Goal: Information Seeking & Learning: Learn about a topic

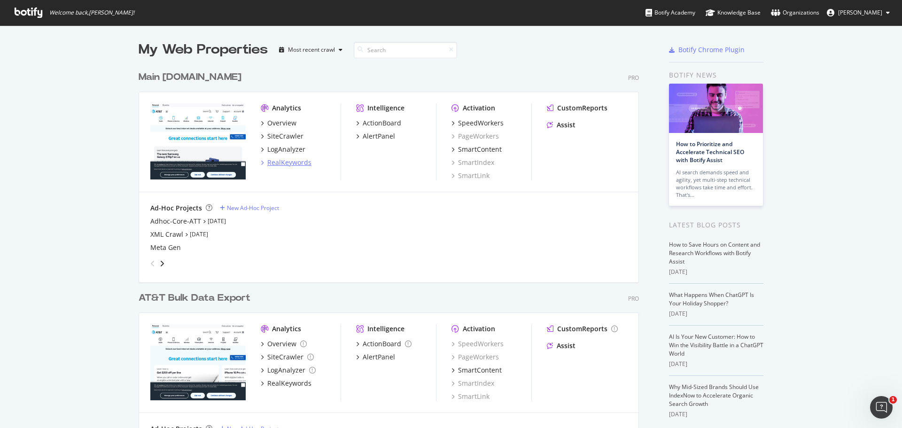
click at [294, 162] on div "RealKeywords" at bounding box center [289, 162] width 44 height 9
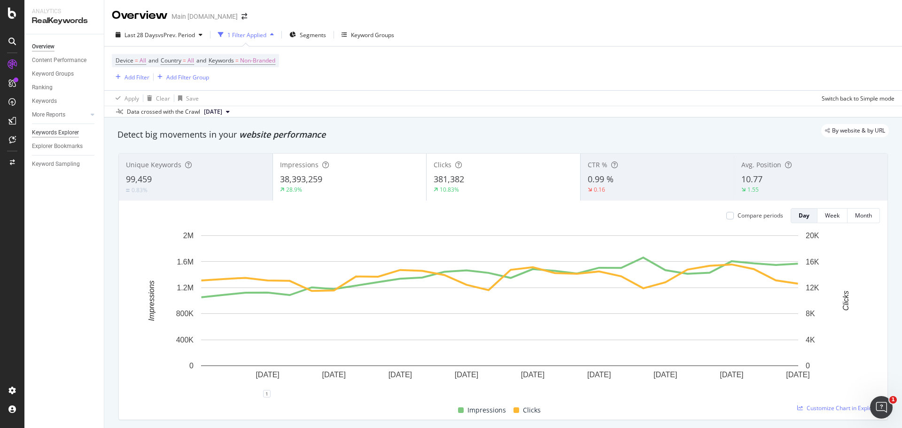
click at [73, 132] on div "Keywords Explorer" at bounding box center [55, 133] width 47 height 10
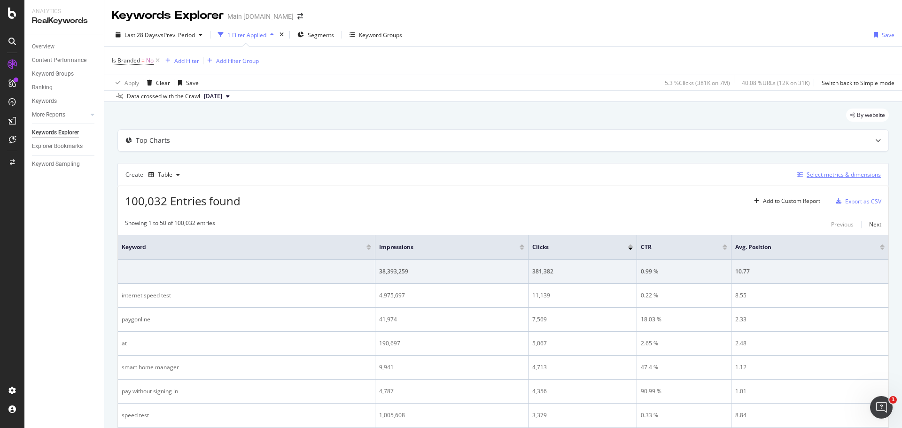
click at [808, 179] on div "Select metrics & dimensions" at bounding box center [837, 175] width 87 height 10
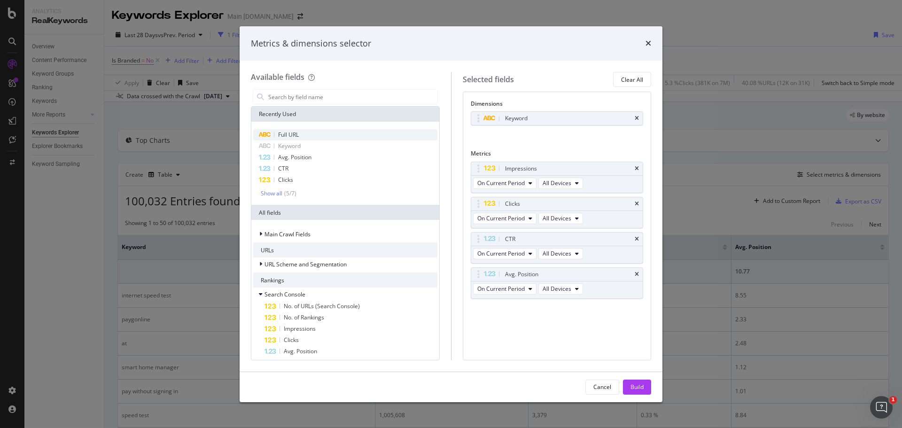
click at [311, 134] on div "Full URL" at bounding box center [345, 134] width 184 height 11
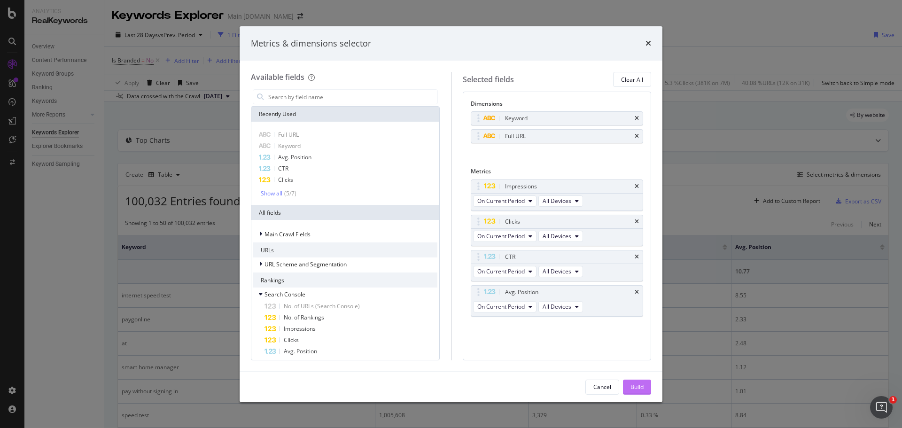
click at [632, 386] on div "Build" at bounding box center [637, 387] width 13 height 8
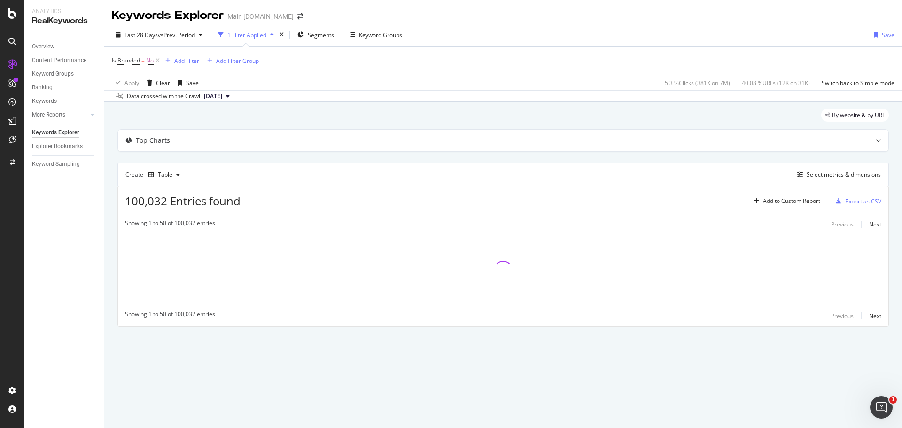
click at [883, 34] on div "Save" at bounding box center [888, 35] width 13 height 8
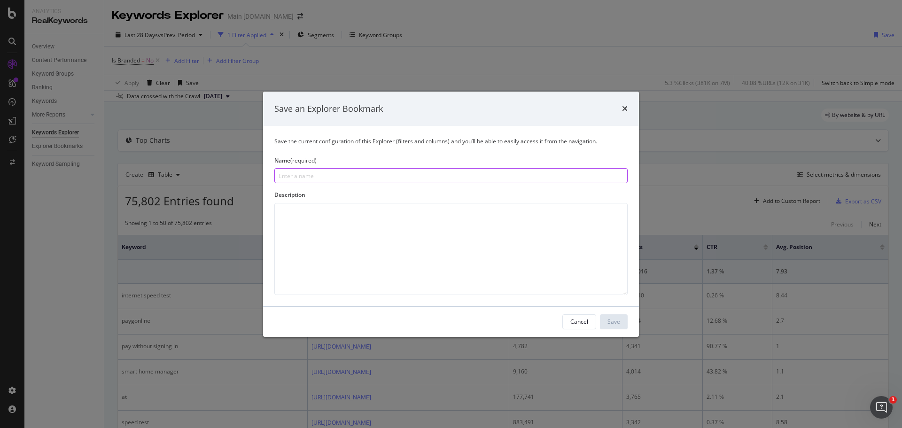
click at [285, 178] on input "modal" at bounding box center [450, 175] width 353 height 15
type input "Keyword by URL Starter Report"
click at [617, 322] on div "Save" at bounding box center [614, 322] width 13 height 8
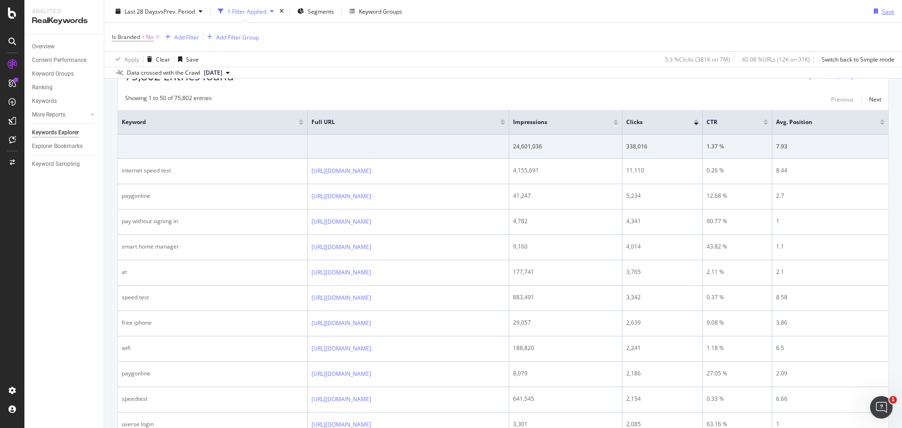
scroll to position [141, 0]
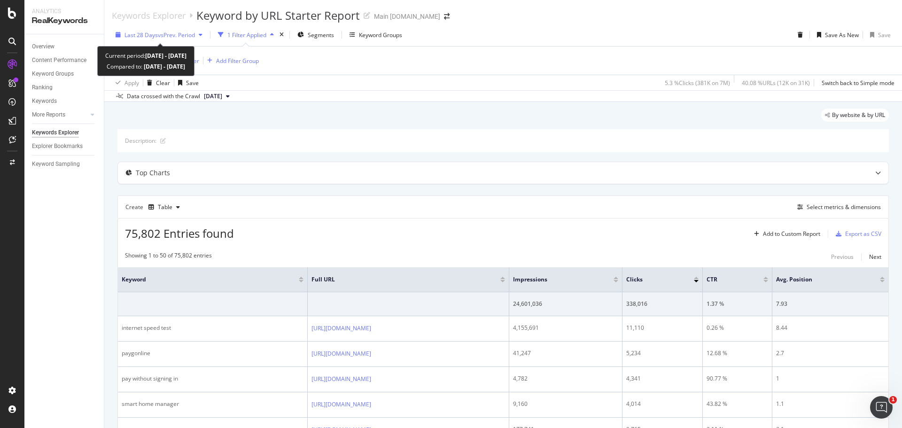
click at [188, 37] on span "vs Prev. Period" at bounding box center [176, 35] width 37 height 8
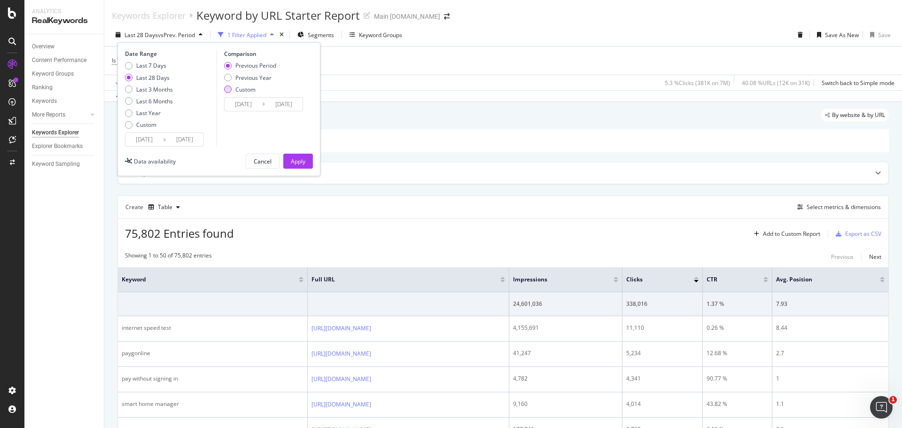
click at [232, 90] on div "Custom" at bounding box center [250, 90] width 52 height 8
click at [246, 102] on input "[DATE]" at bounding box center [244, 104] width 38 height 13
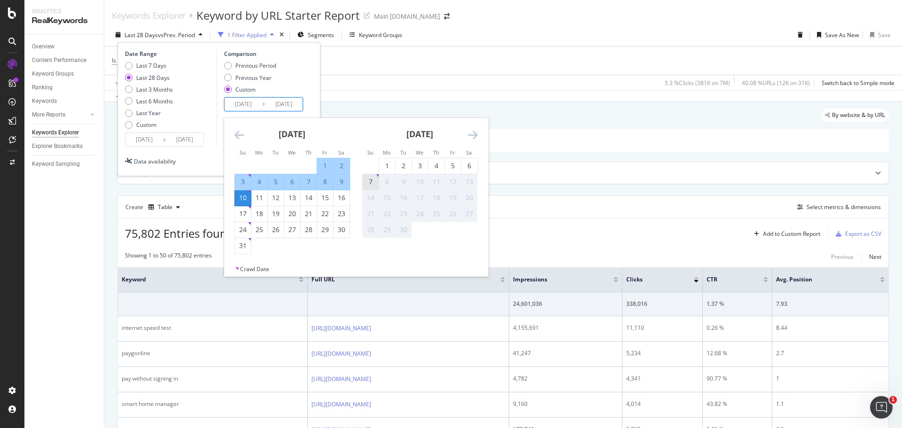
click at [371, 178] on div "7" at bounding box center [371, 181] width 16 height 9
type input "[DATE]"
click at [373, 184] on div "7" at bounding box center [371, 181] width 16 height 9
type input "[DATE]"
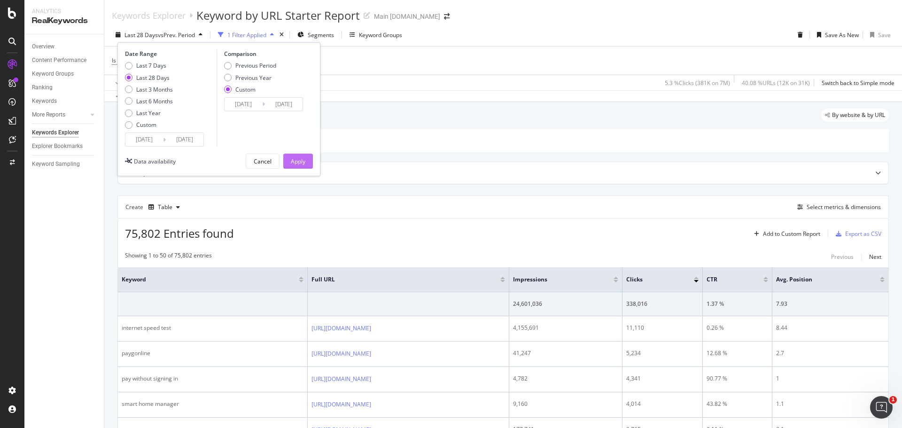
click at [303, 162] on div "Apply" at bounding box center [298, 161] width 15 height 8
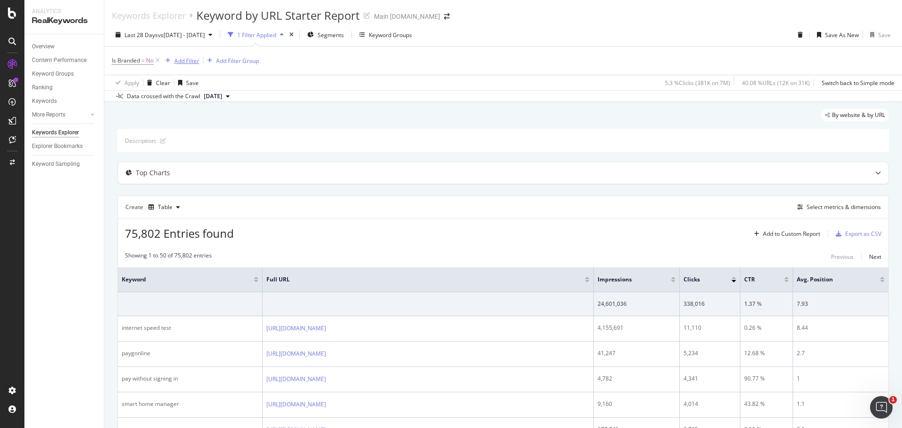
click at [187, 63] on div "Add Filter" at bounding box center [186, 61] width 25 height 8
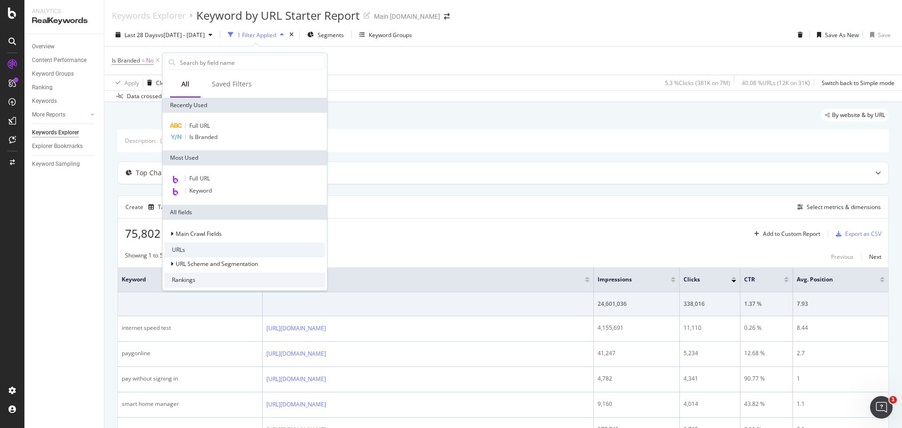
click at [374, 59] on div "Is Branded = No Add Filter Add Filter Group" at bounding box center [503, 61] width 783 height 28
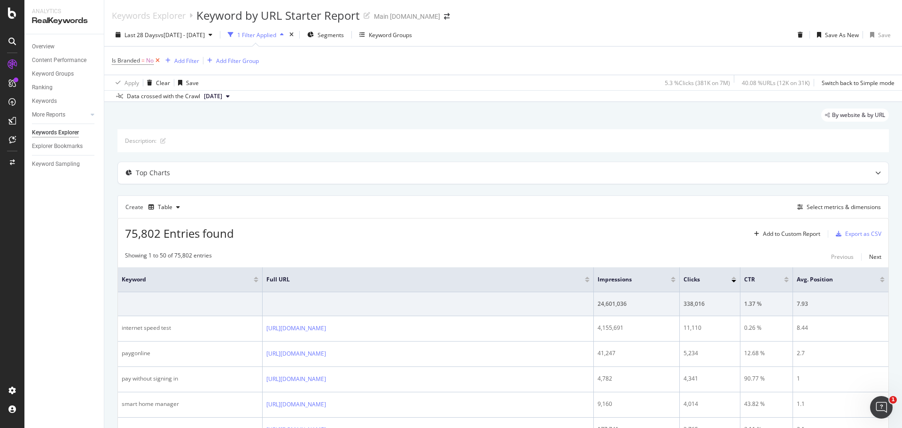
click at [157, 60] on icon at bounding box center [158, 60] width 8 height 9
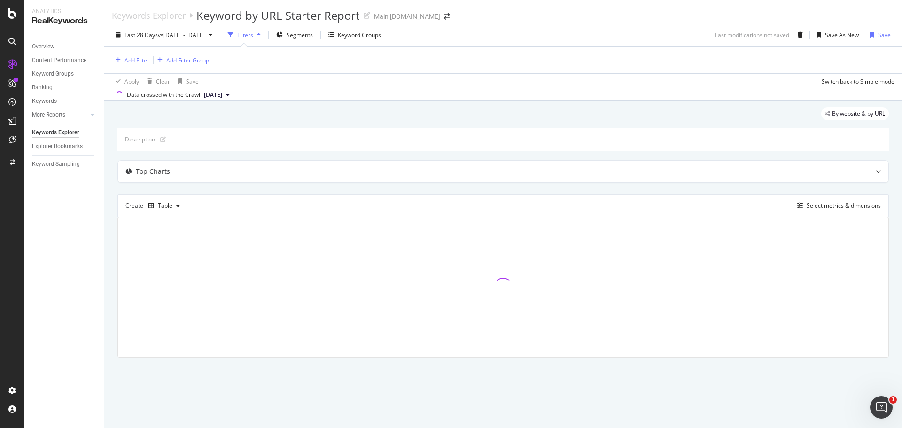
click at [133, 62] on div "Add Filter" at bounding box center [137, 60] width 25 height 8
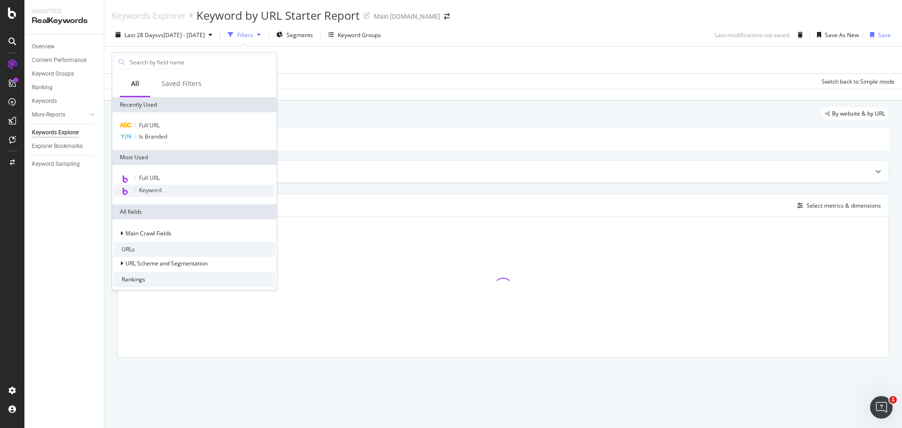
click at [156, 188] on span "Keyword" at bounding box center [150, 190] width 23 height 8
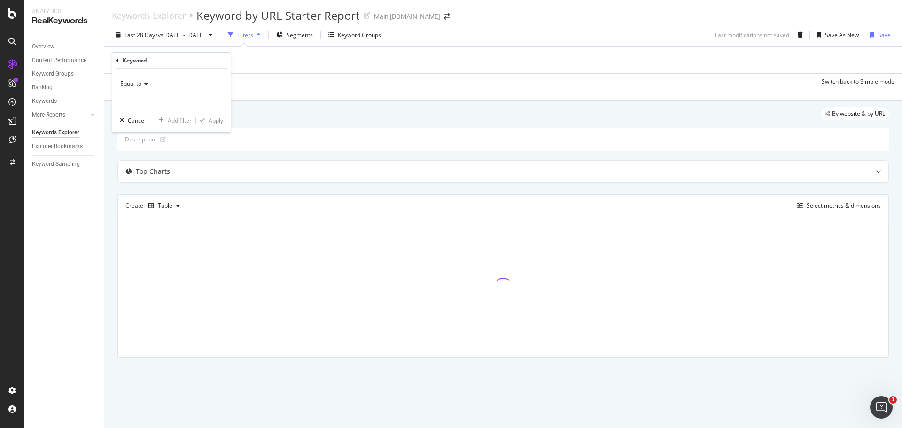
click at [138, 84] on span "Equal to" at bounding box center [130, 83] width 21 height 8
drag, startPoint x: 146, startPoint y: 173, endPoint x: 148, endPoint y: 163, distance: 10.7
click at [146, 174] on span "Contains" at bounding box center [136, 176] width 23 height 8
click at [160, 98] on input "text" at bounding box center [171, 100] width 102 height 15
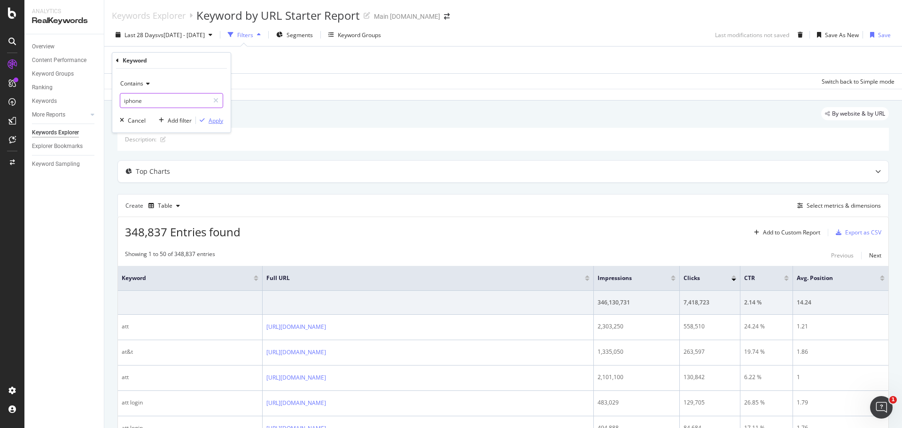
type input "iphone"
click at [216, 123] on div "Apply" at bounding box center [216, 121] width 15 height 8
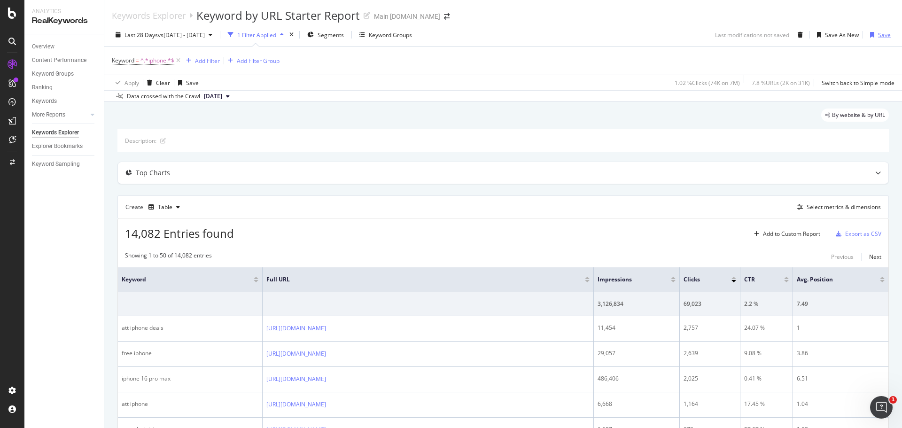
click at [870, 37] on icon "button" at bounding box center [872, 35] width 4 height 6
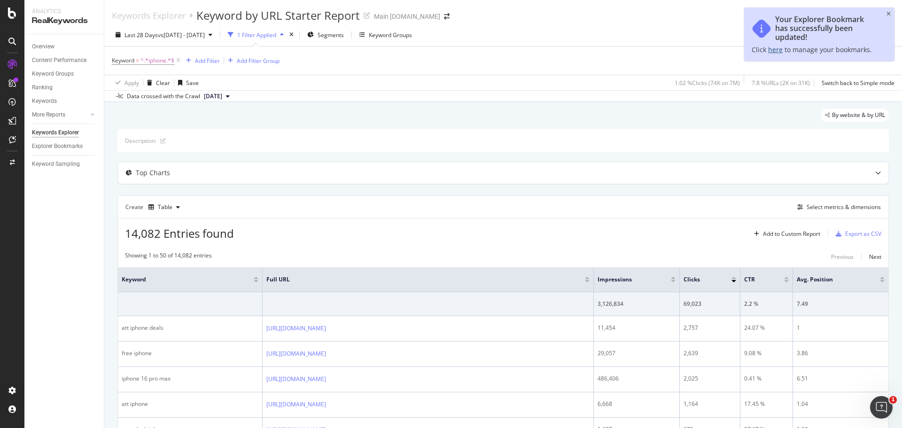
click at [781, 52] on link "here" at bounding box center [775, 49] width 15 height 9
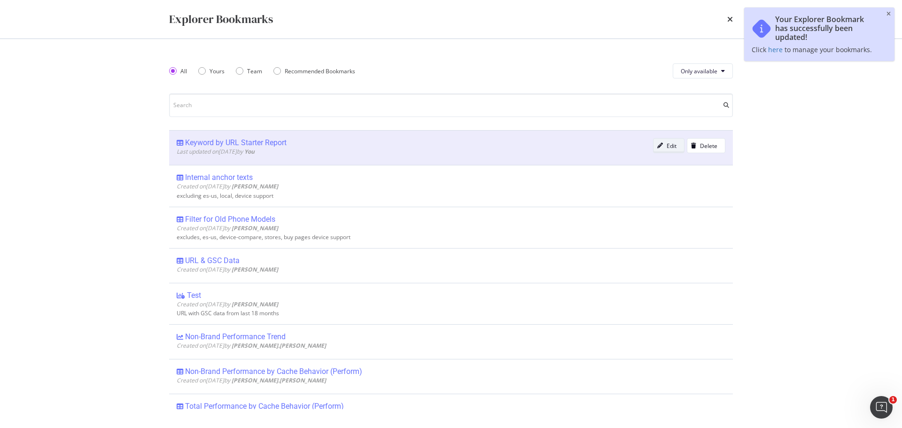
click at [656, 142] on div "Edit" at bounding box center [665, 145] width 23 height 13
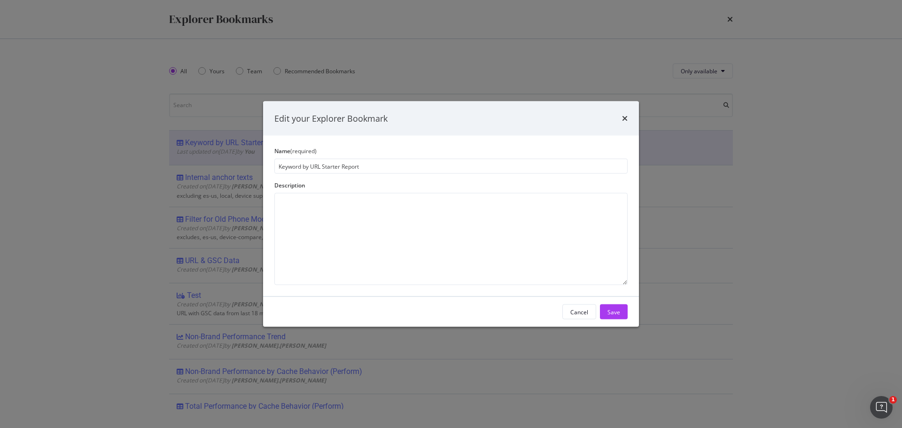
click at [290, 169] on input "Keyword by URL Starter Report" at bounding box center [450, 166] width 353 height 15
type input "IPHONE -Keyword by URL Starter Report"
click at [610, 313] on div "Save" at bounding box center [614, 312] width 13 height 8
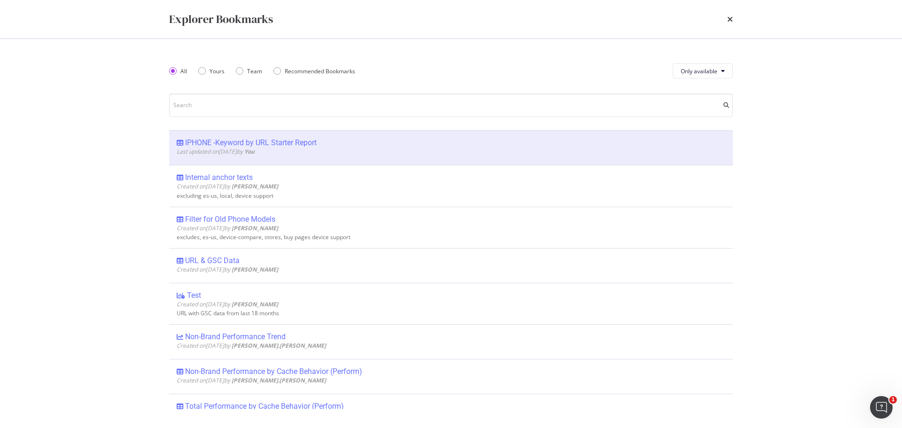
drag, startPoint x: 777, startPoint y: 177, endPoint x: 760, endPoint y: 121, distance: 58.0
click at [777, 176] on div "Explorer Bookmarks All Yours Team Recommended Bookmarks Only available IPHONE -…" at bounding box center [451, 214] width 902 height 428
click at [732, 17] on icon "times" at bounding box center [730, 20] width 6 height 8
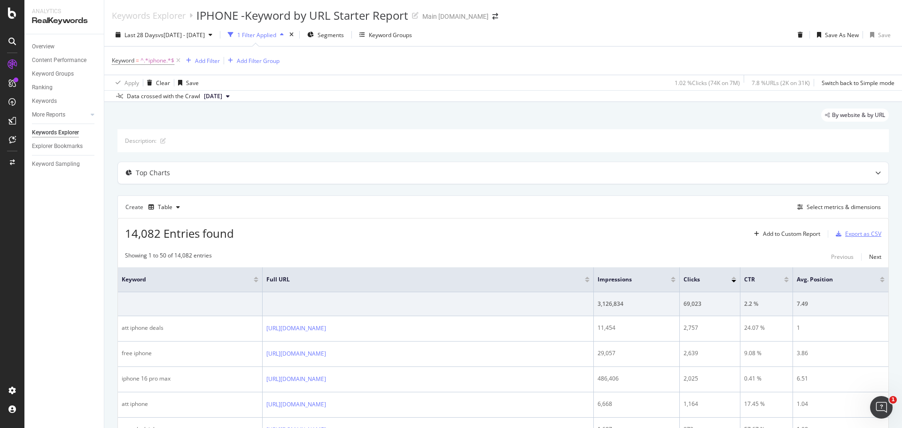
click at [848, 234] on div "Export as CSV" at bounding box center [863, 234] width 36 height 8
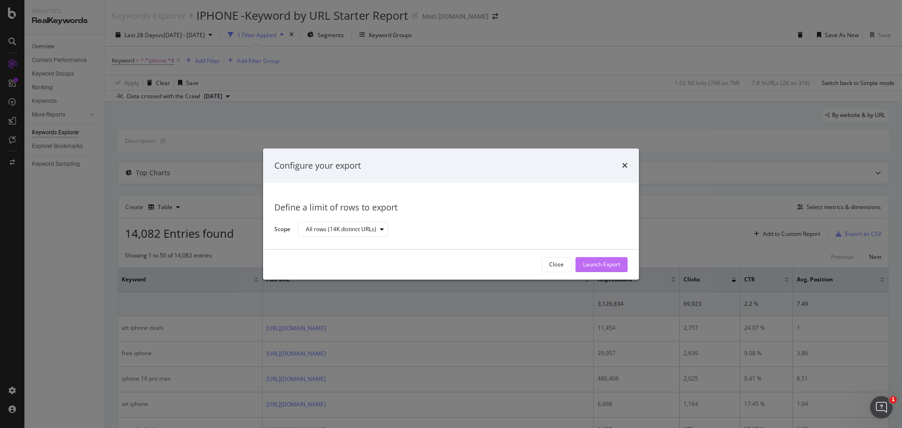
click at [609, 261] on div "Launch Export" at bounding box center [601, 265] width 37 height 8
